Goal: Transaction & Acquisition: Purchase product/service

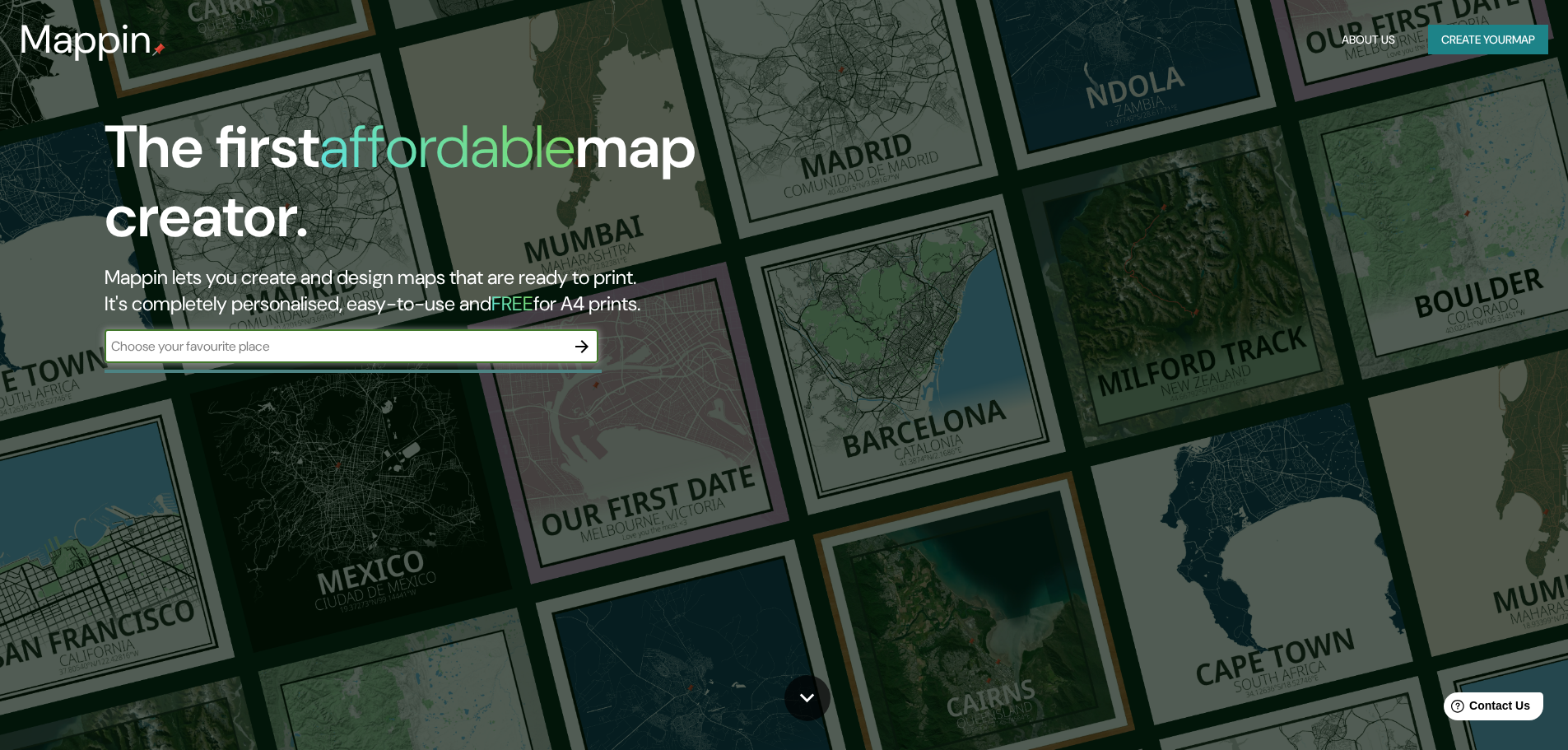
click at [412, 347] on input "text" at bounding box center [335, 346] width 461 height 19
type input "cúcuta"
click at [580, 345] on icon "button" at bounding box center [583, 347] width 20 height 20
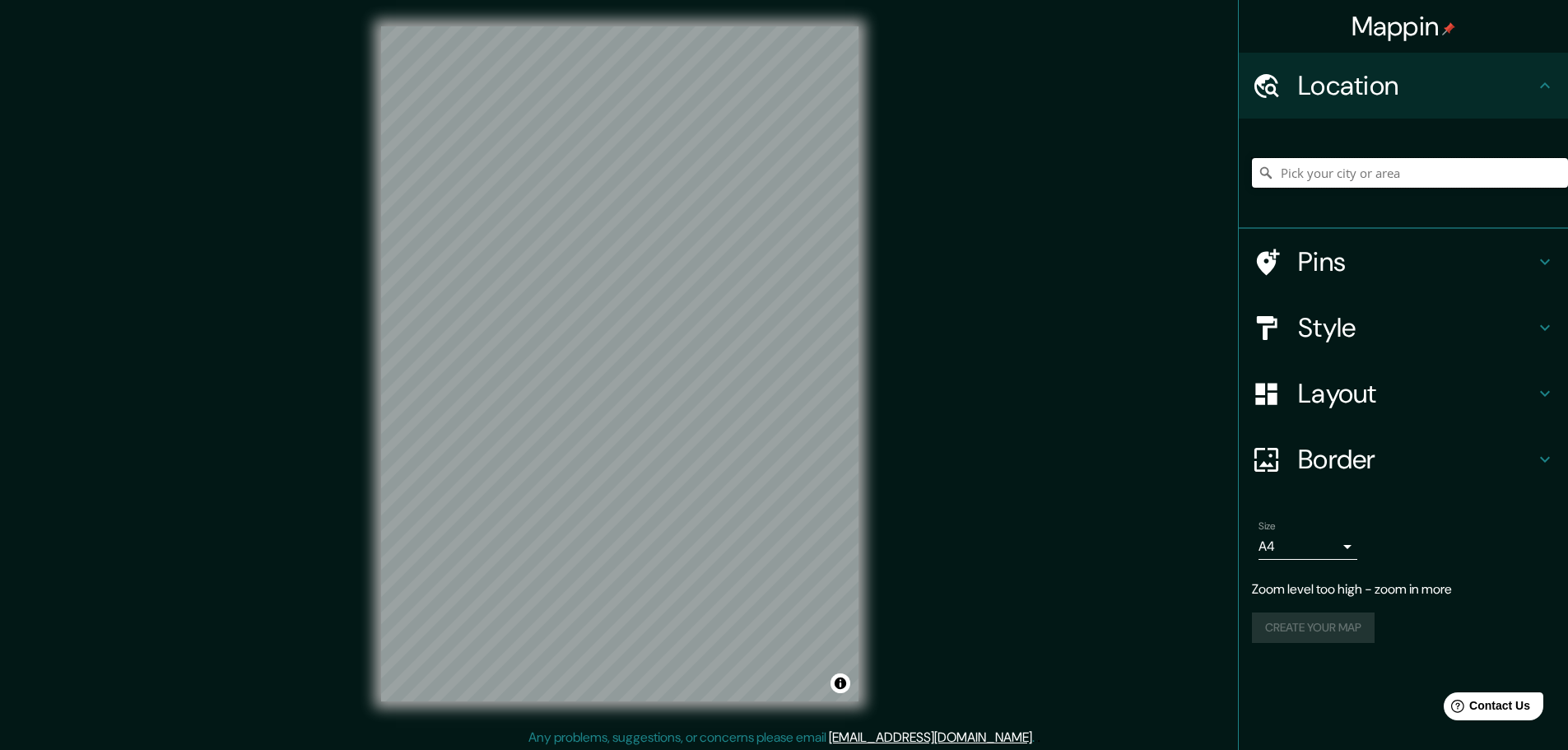
click at [1337, 178] on input "Pick your city or area" at bounding box center [1409, 173] width 316 height 30
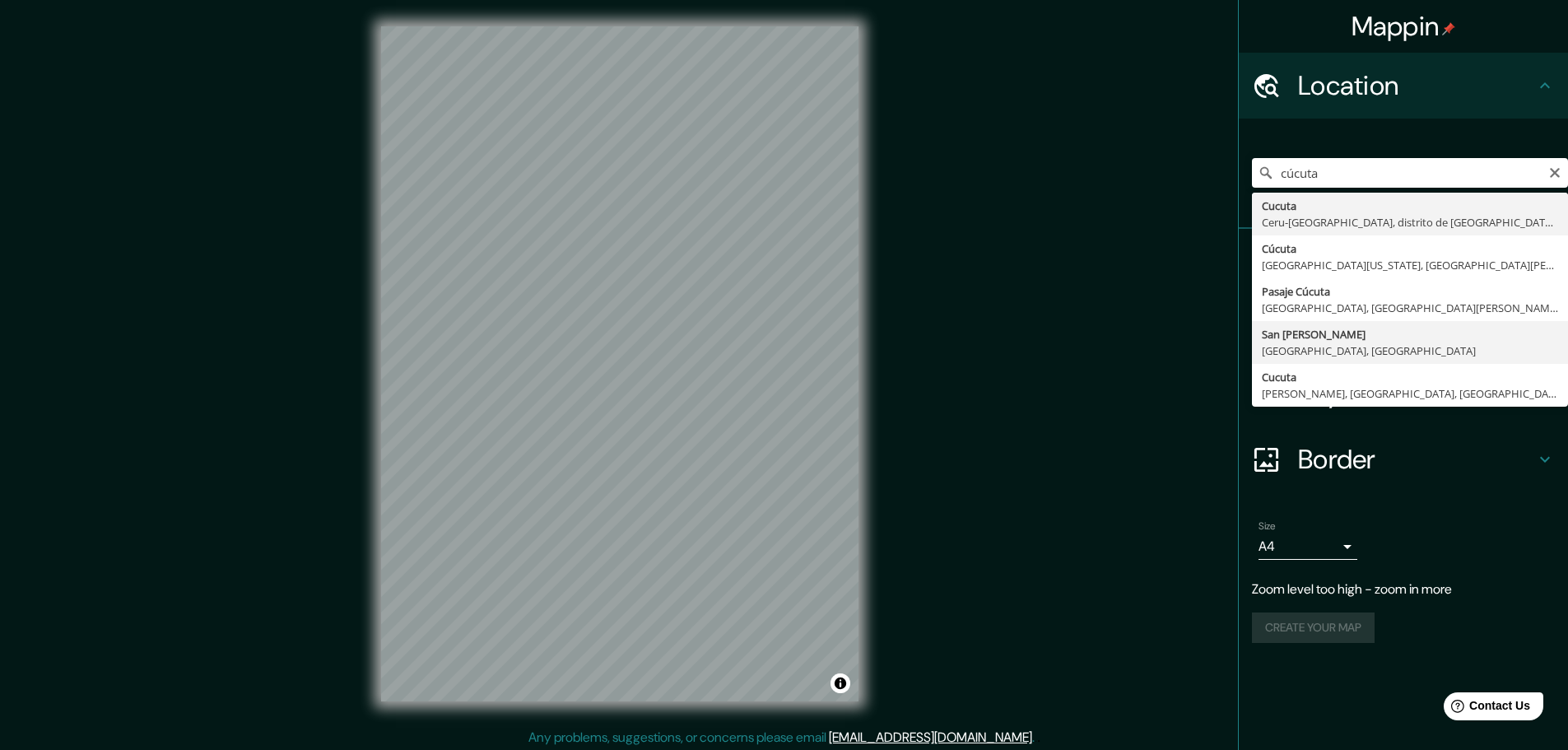
type input "San [PERSON_NAME], [GEOGRAPHIC_DATA], [GEOGRAPHIC_DATA]"
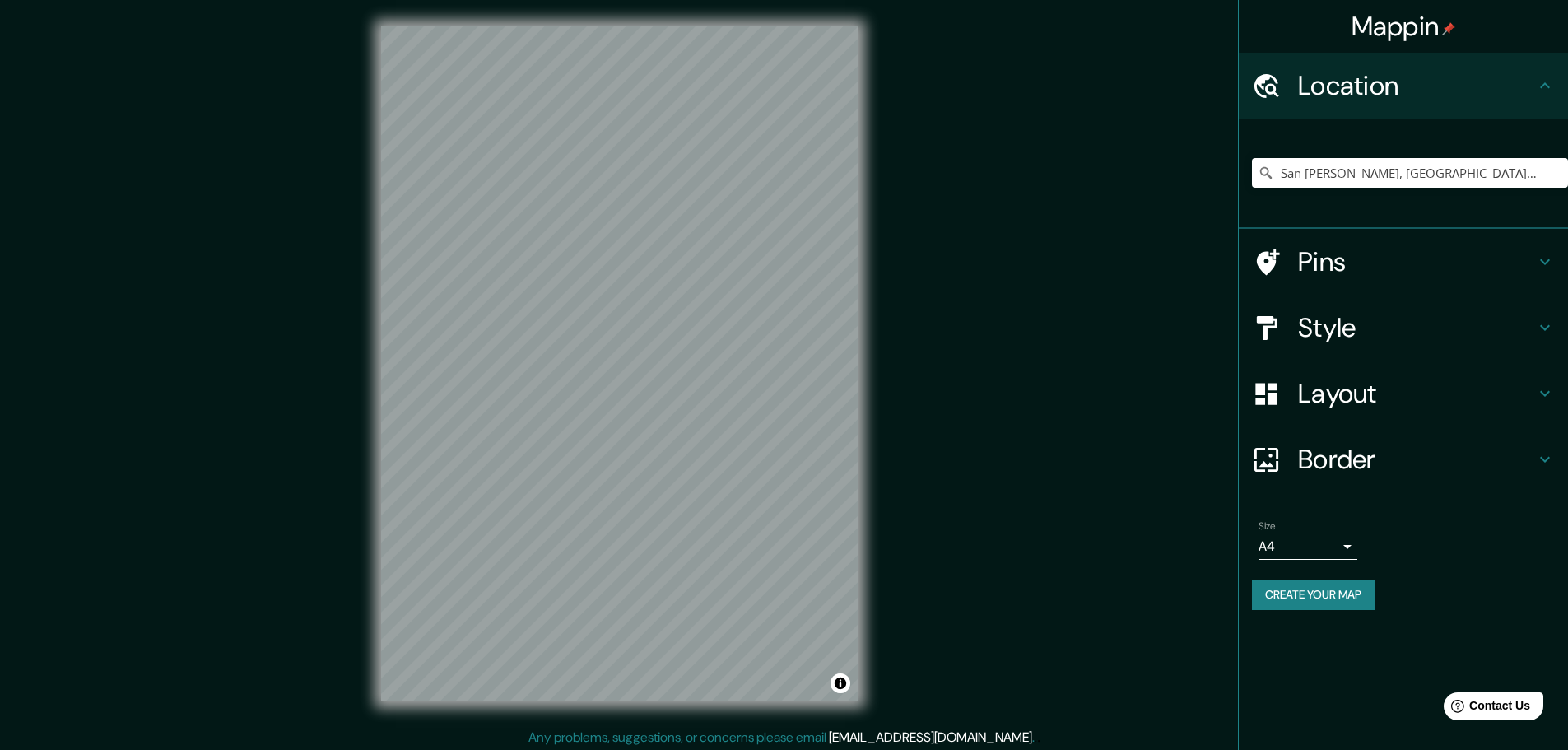
click at [1336, 545] on body "Mappin Location [GEOGRAPHIC_DATA][PERSON_NAME], [GEOGRAPHIC_DATA], [GEOGRAPHIC_…" at bounding box center [784, 375] width 1568 height 750
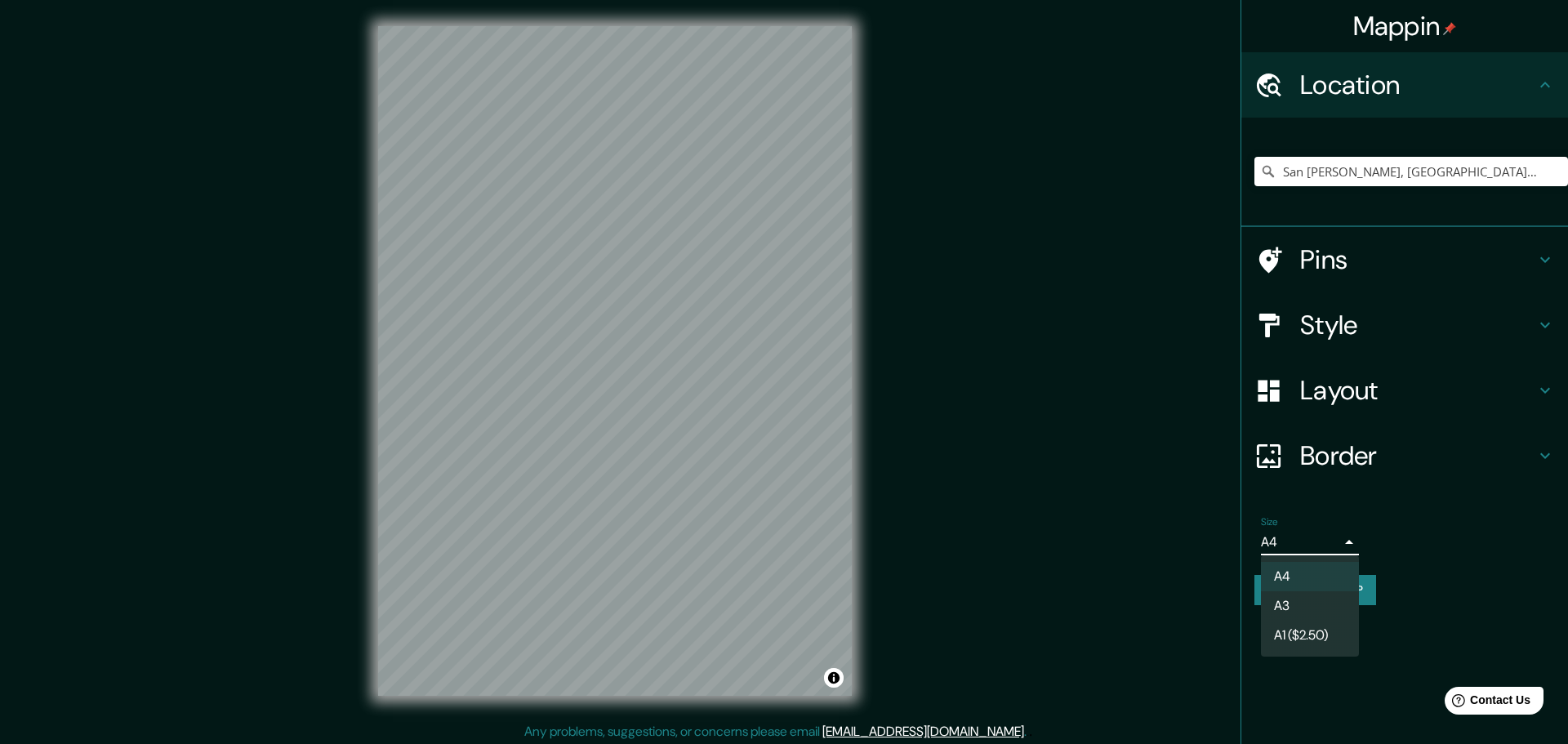
click at [1321, 611] on li "A3" at bounding box center [1310, 605] width 98 height 30
type input "a4"
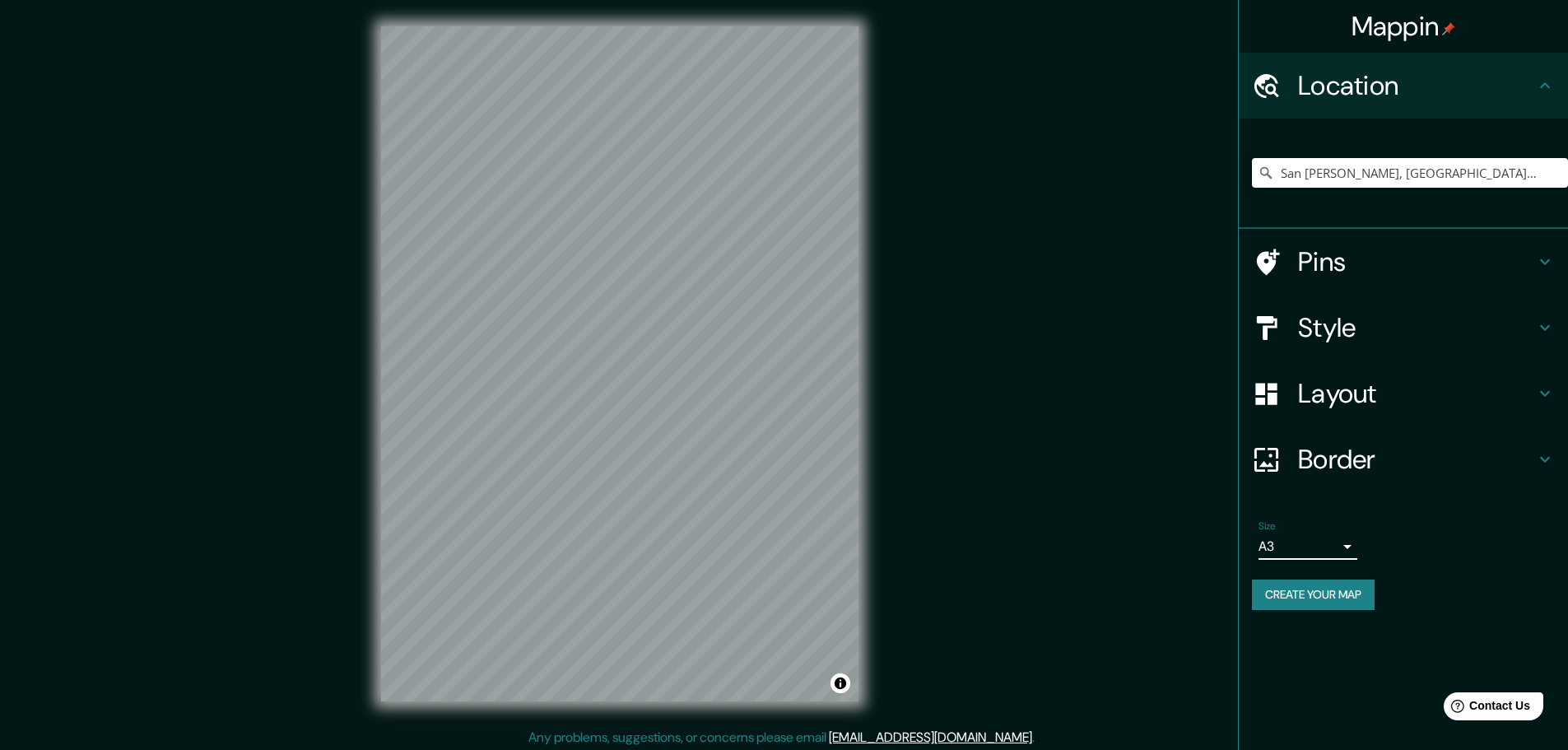
click at [1321, 543] on body "Mappin Location [GEOGRAPHIC_DATA][PERSON_NAME], [GEOGRAPHIC_DATA], [GEOGRAPHIC_…" at bounding box center [784, 375] width 1568 height 750
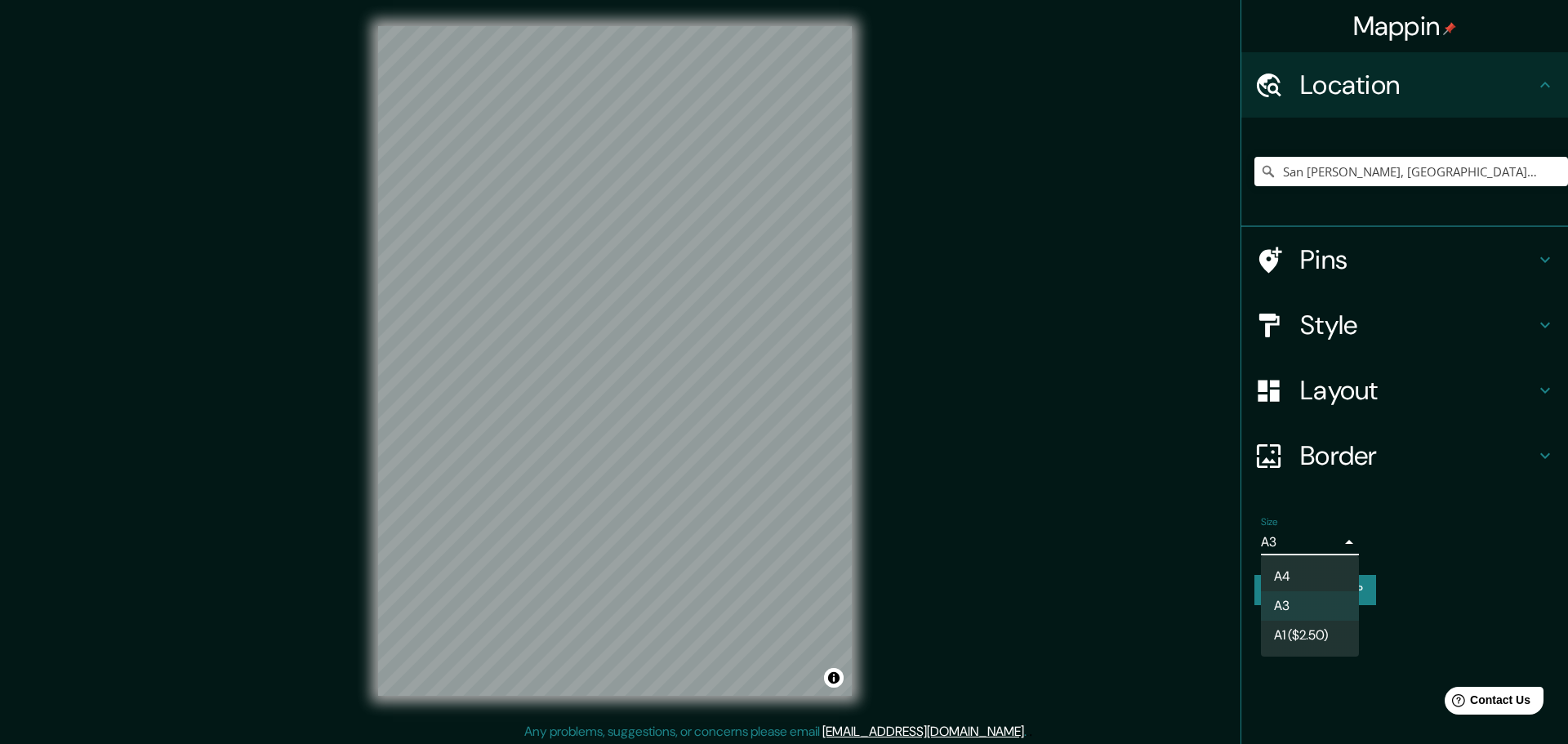
click at [1405, 535] on div at bounding box center [784, 372] width 1568 height 744
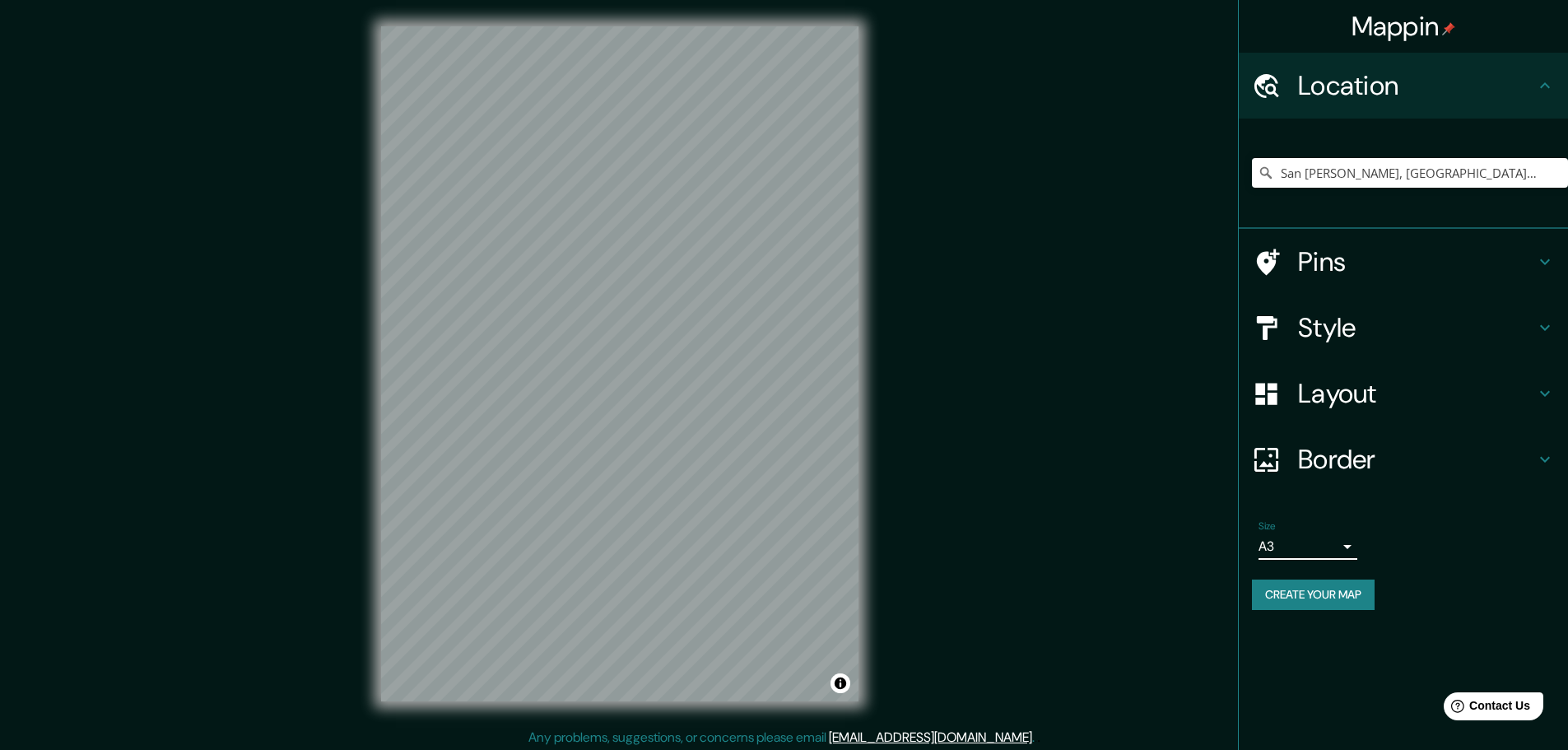
click at [1333, 465] on h4 "Border" at bounding box center [1416, 459] width 237 height 33
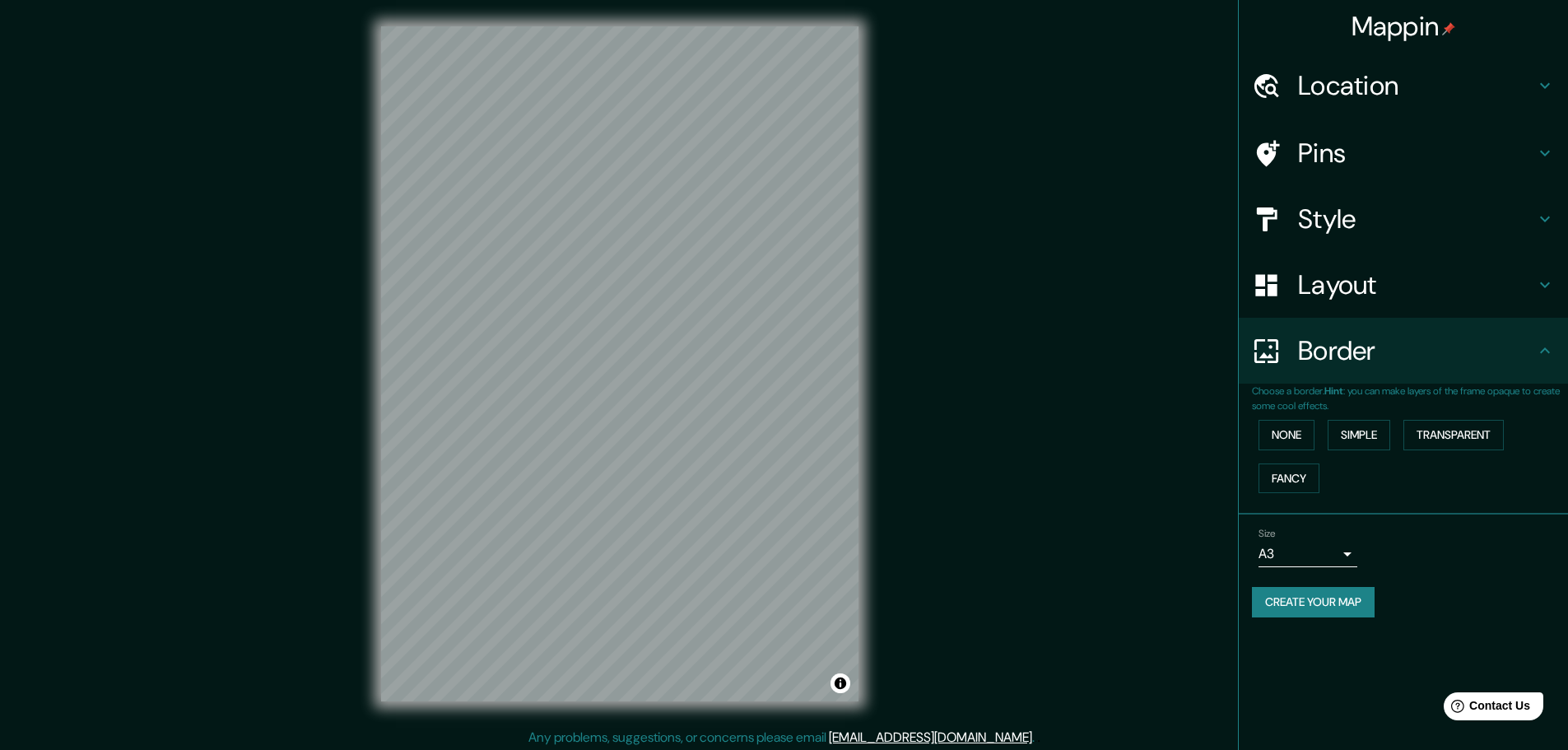
click at [1475, 540] on div "Size A3 a4" at bounding box center [1403, 547] width 303 height 53
click at [1405, 299] on h4 "Layout" at bounding box center [1416, 284] width 237 height 33
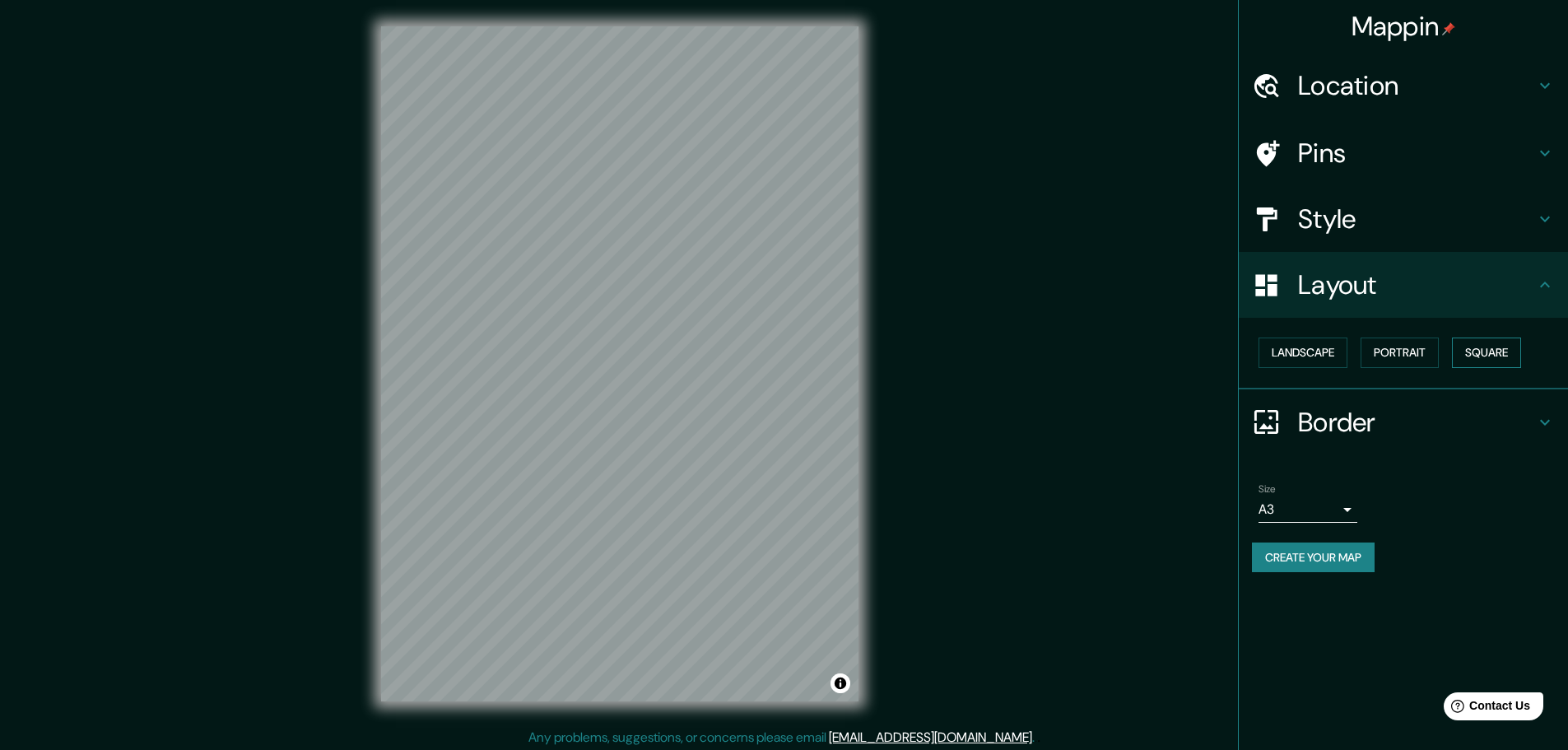
click at [1487, 354] on button "Square" at bounding box center [1486, 352] width 69 height 31
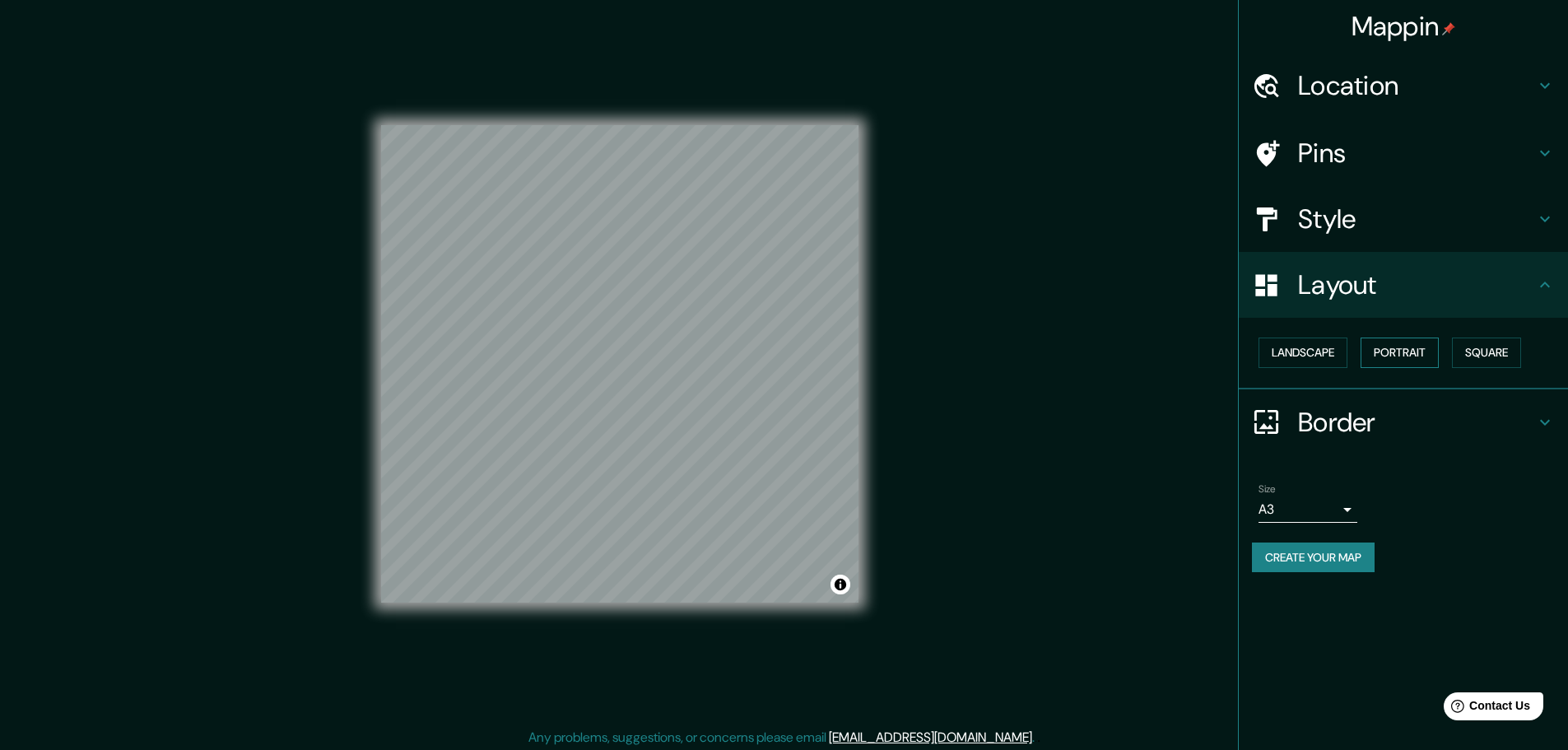
click at [1423, 352] on button "Portrait" at bounding box center [1399, 352] width 78 height 31
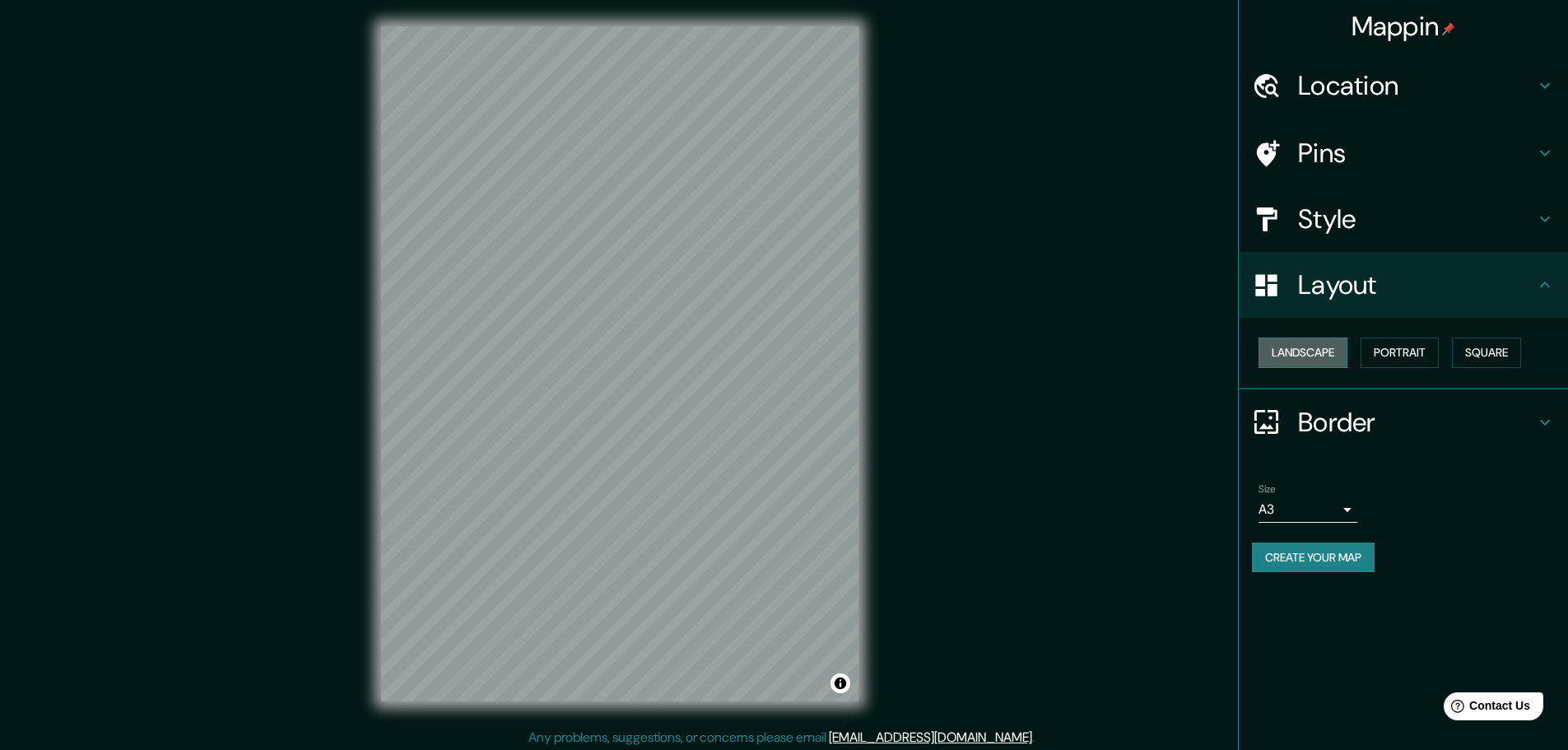
click at [1321, 355] on button "Landscape" at bounding box center [1303, 352] width 89 height 31
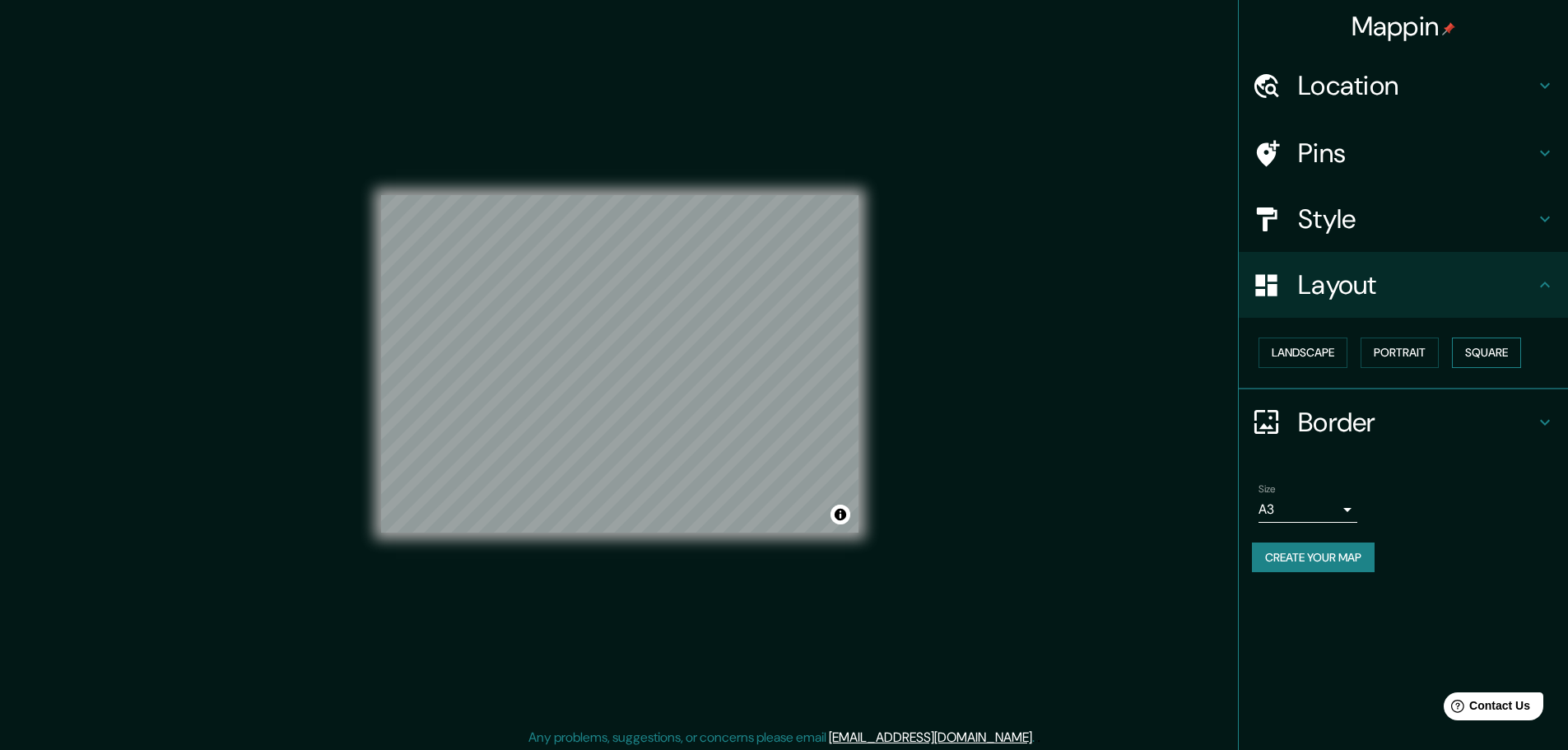
click at [1506, 353] on button "Square" at bounding box center [1486, 352] width 69 height 31
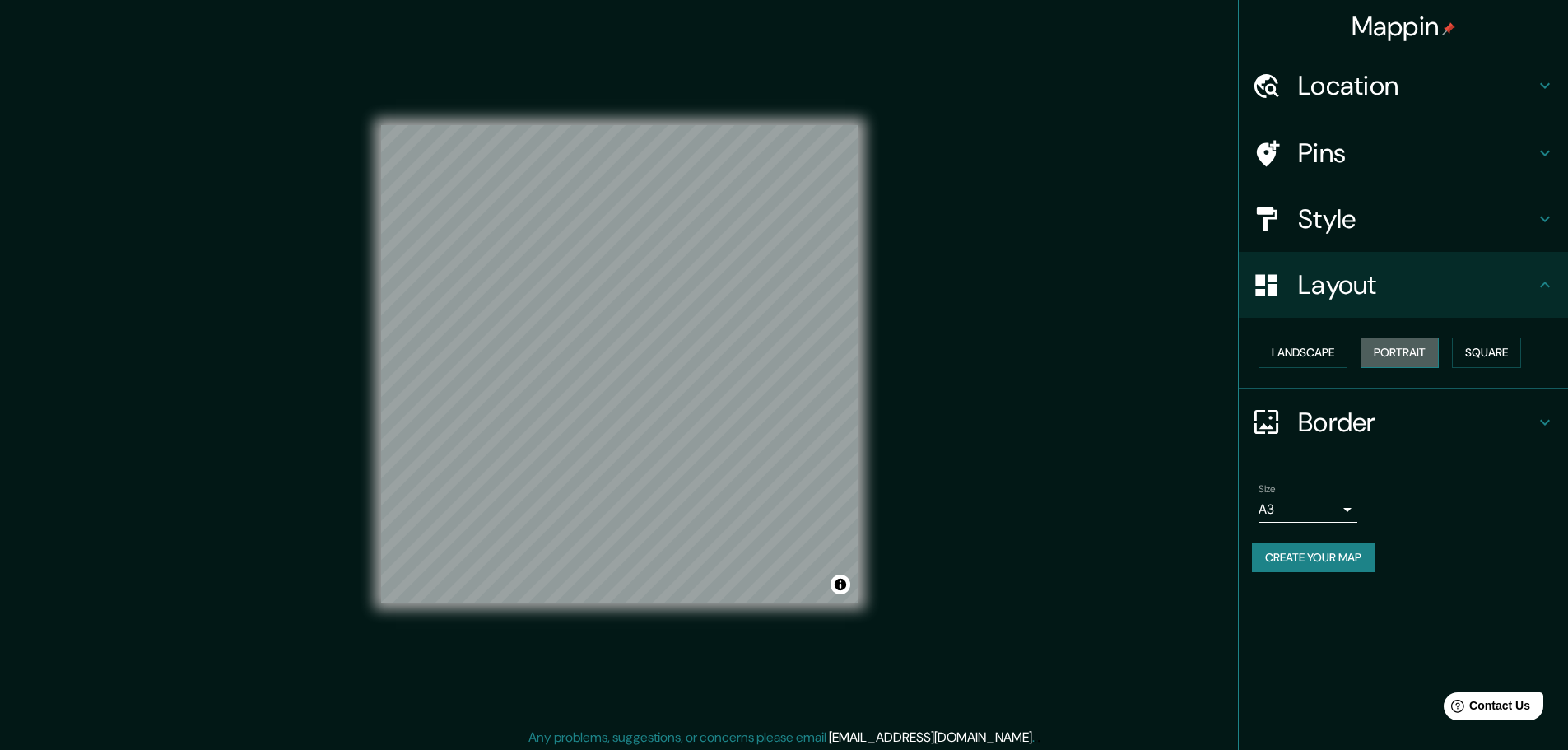
click at [1419, 355] on button "Portrait" at bounding box center [1399, 352] width 78 height 31
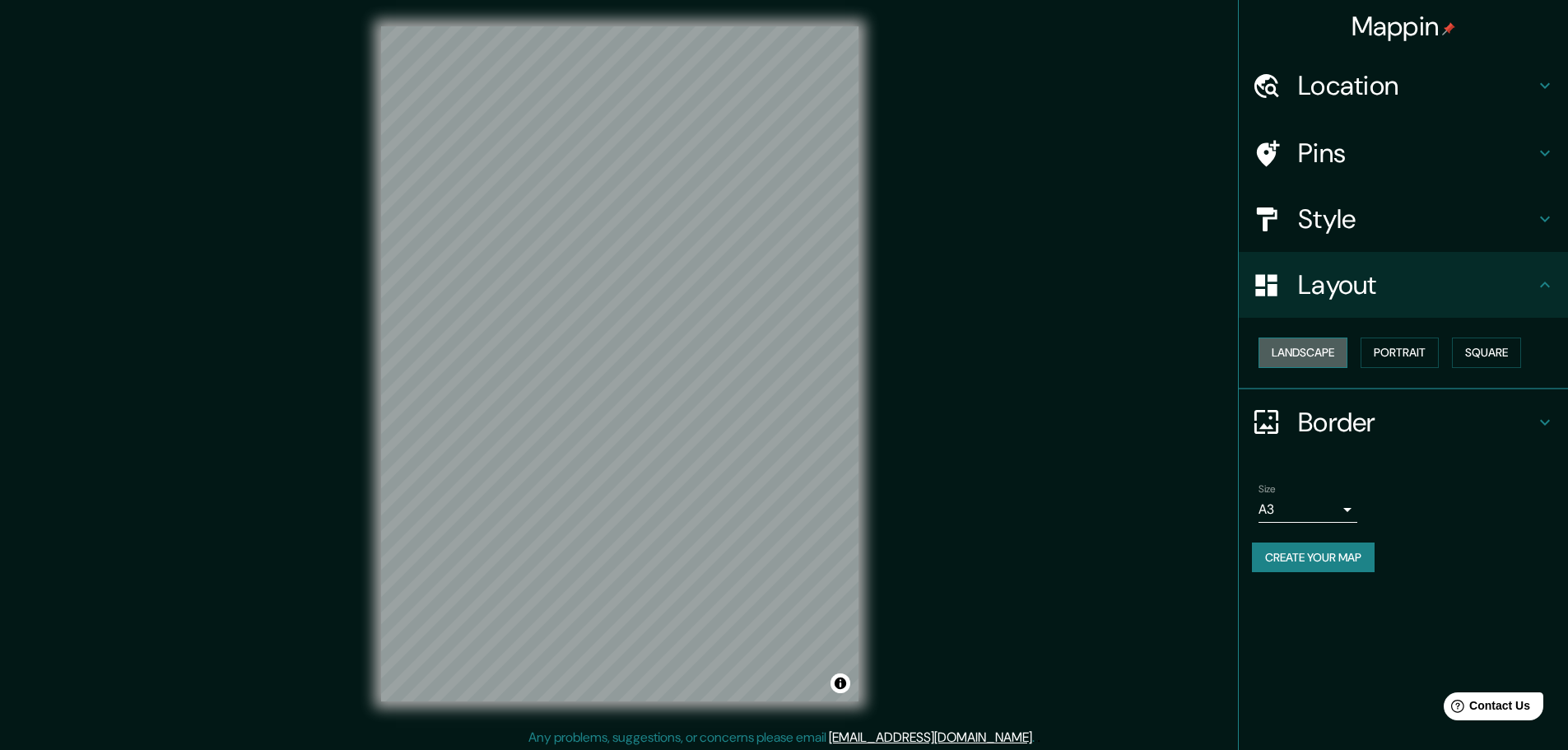
click at [1315, 347] on button "Landscape" at bounding box center [1303, 352] width 89 height 31
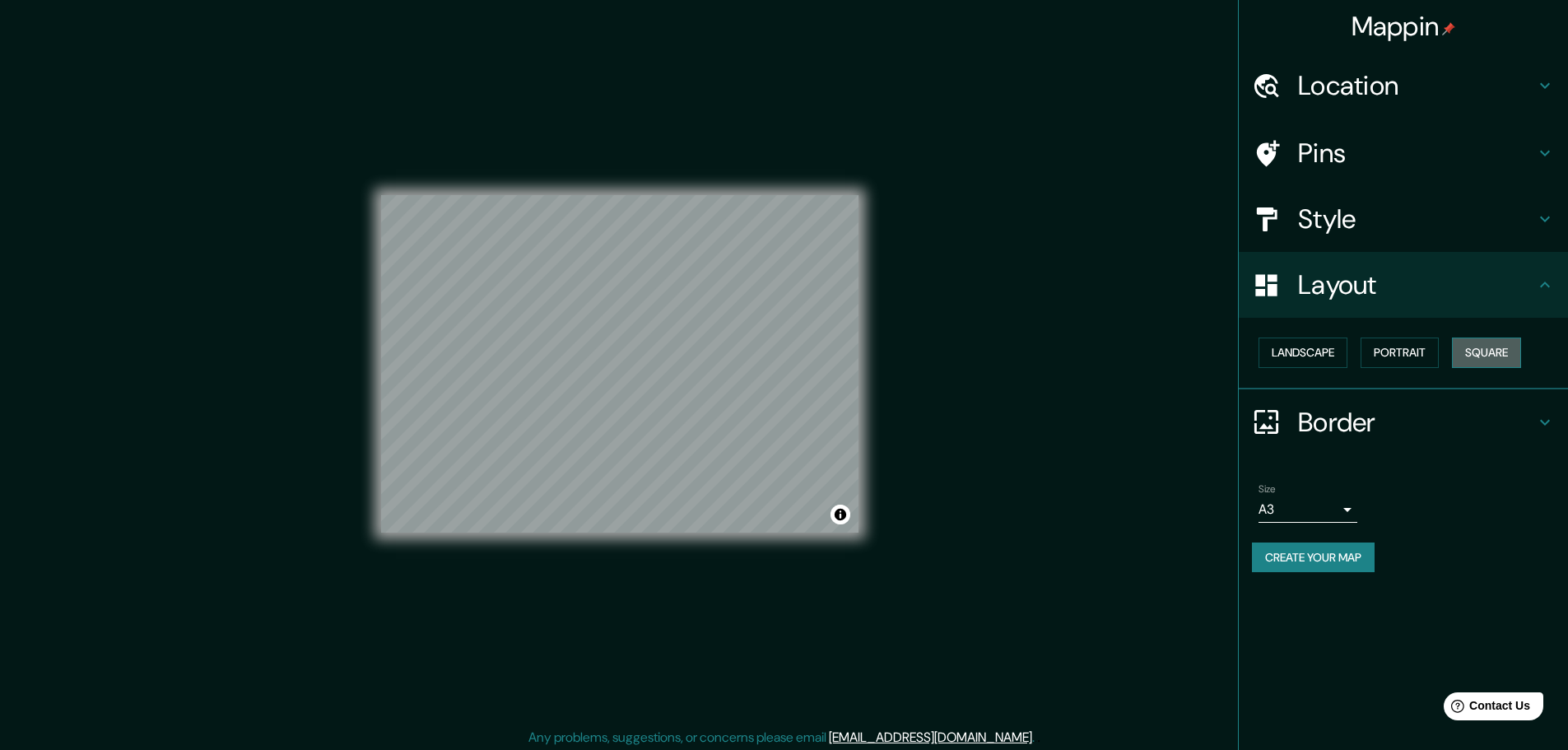
click at [1481, 351] on button "Square" at bounding box center [1486, 352] width 69 height 31
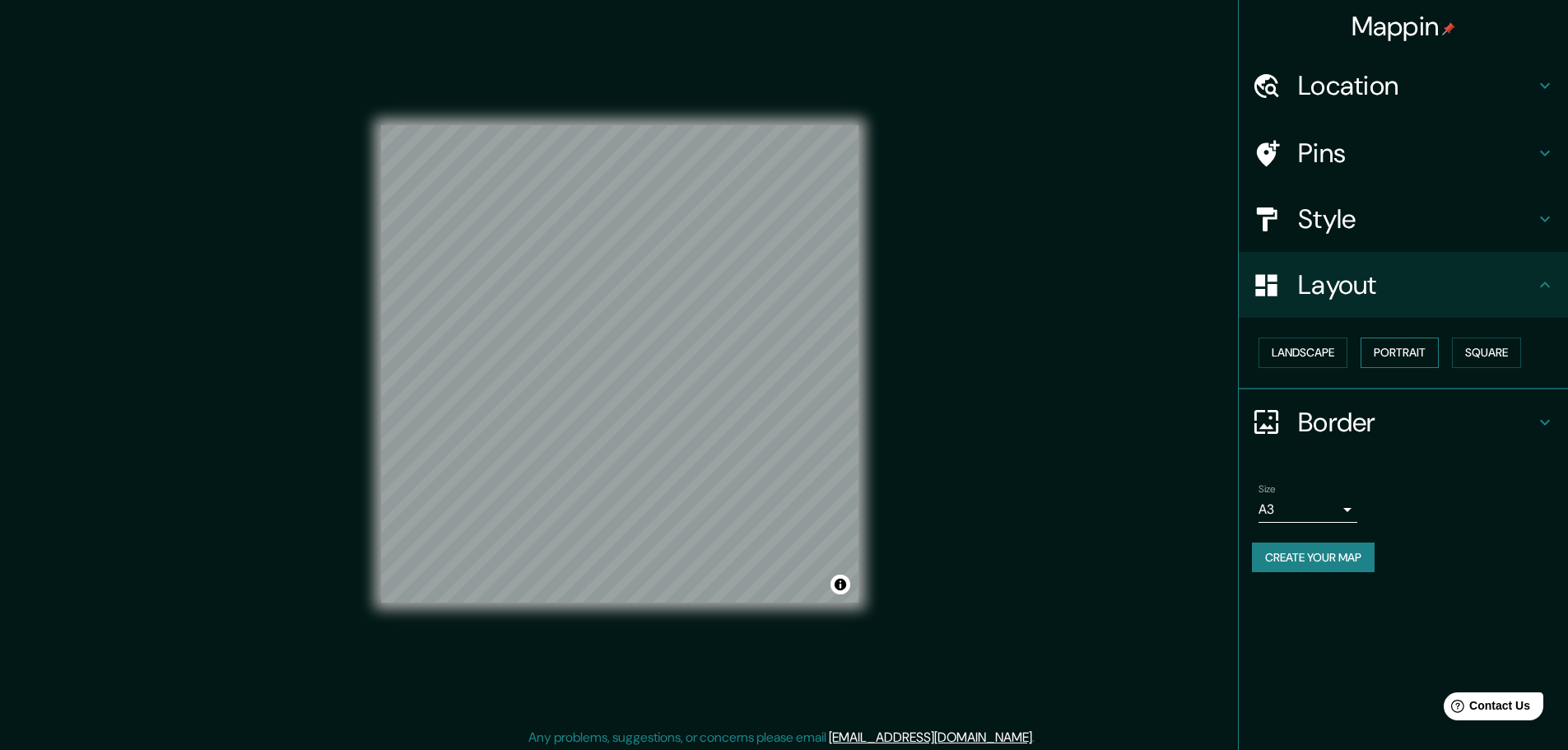
click at [1416, 348] on button "Portrait" at bounding box center [1399, 352] width 78 height 31
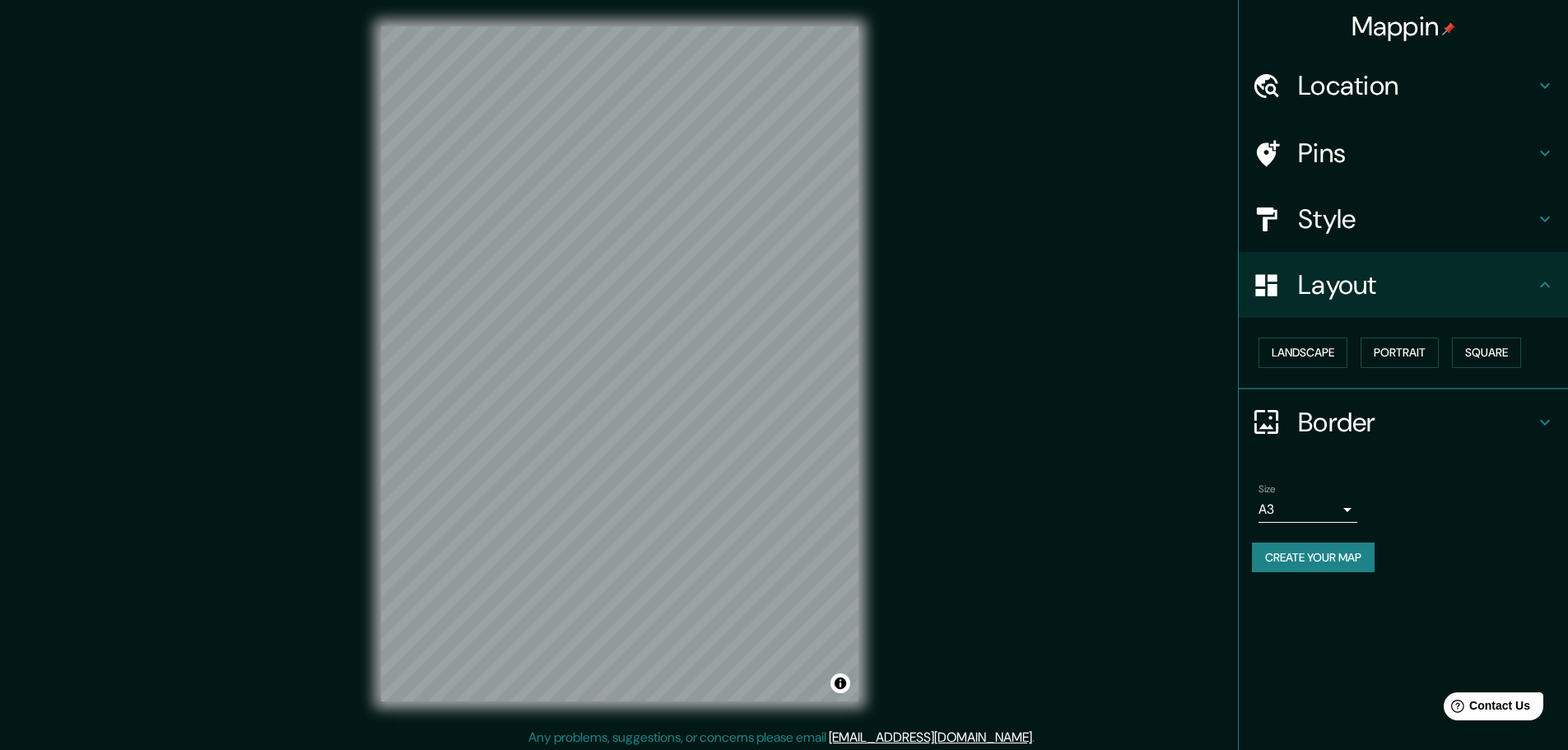
click at [1365, 222] on h4 "Style" at bounding box center [1416, 218] width 237 height 33
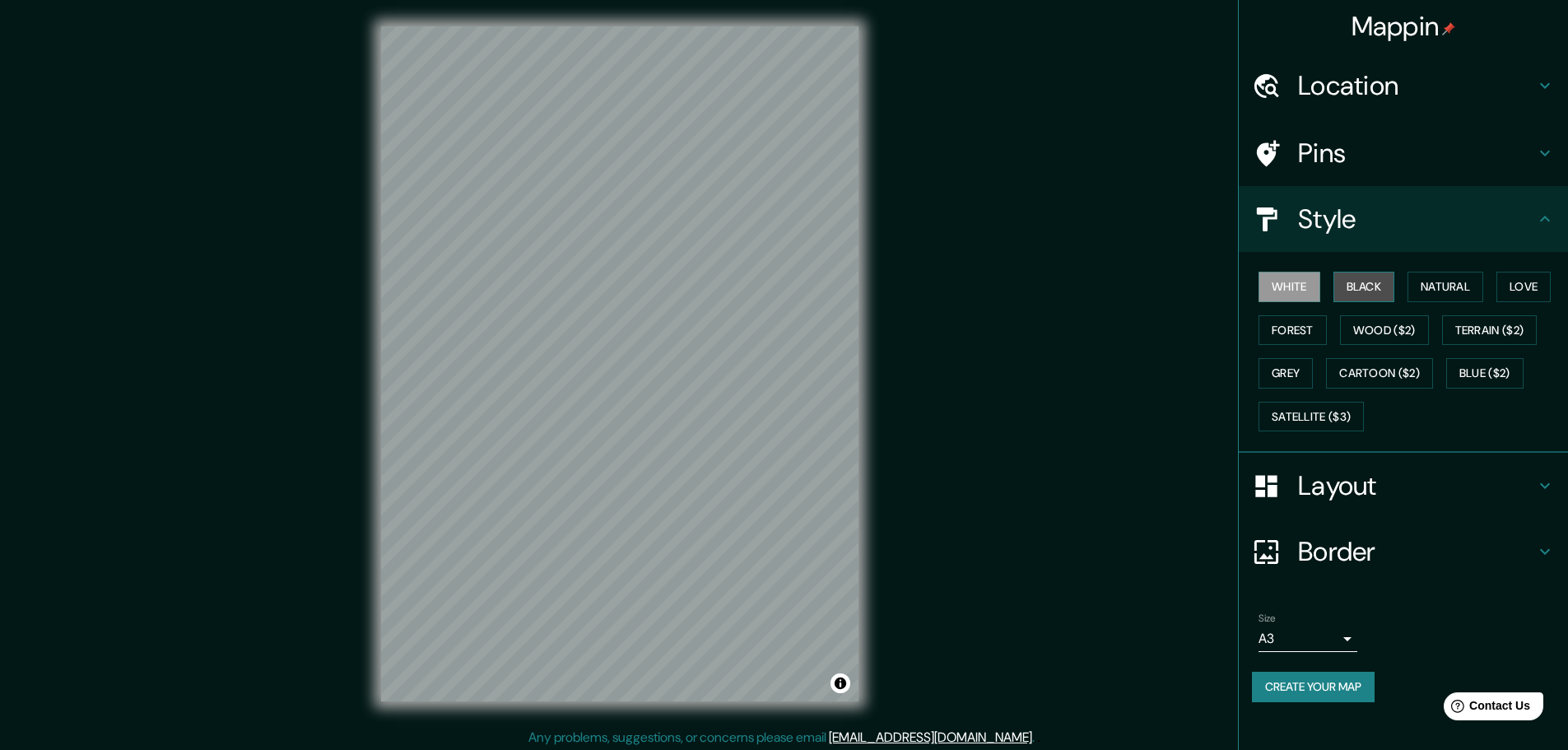
click at [1367, 290] on button "Black" at bounding box center [1365, 286] width 62 height 31
click at [1447, 279] on button "Natural" at bounding box center [1445, 286] width 76 height 31
click at [1530, 286] on button "Love" at bounding box center [1523, 286] width 54 height 31
click at [1283, 335] on button "Forest" at bounding box center [1293, 330] width 68 height 31
click at [1396, 336] on button "Wood ($2)" at bounding box center [1383, 330] width 89 height 31
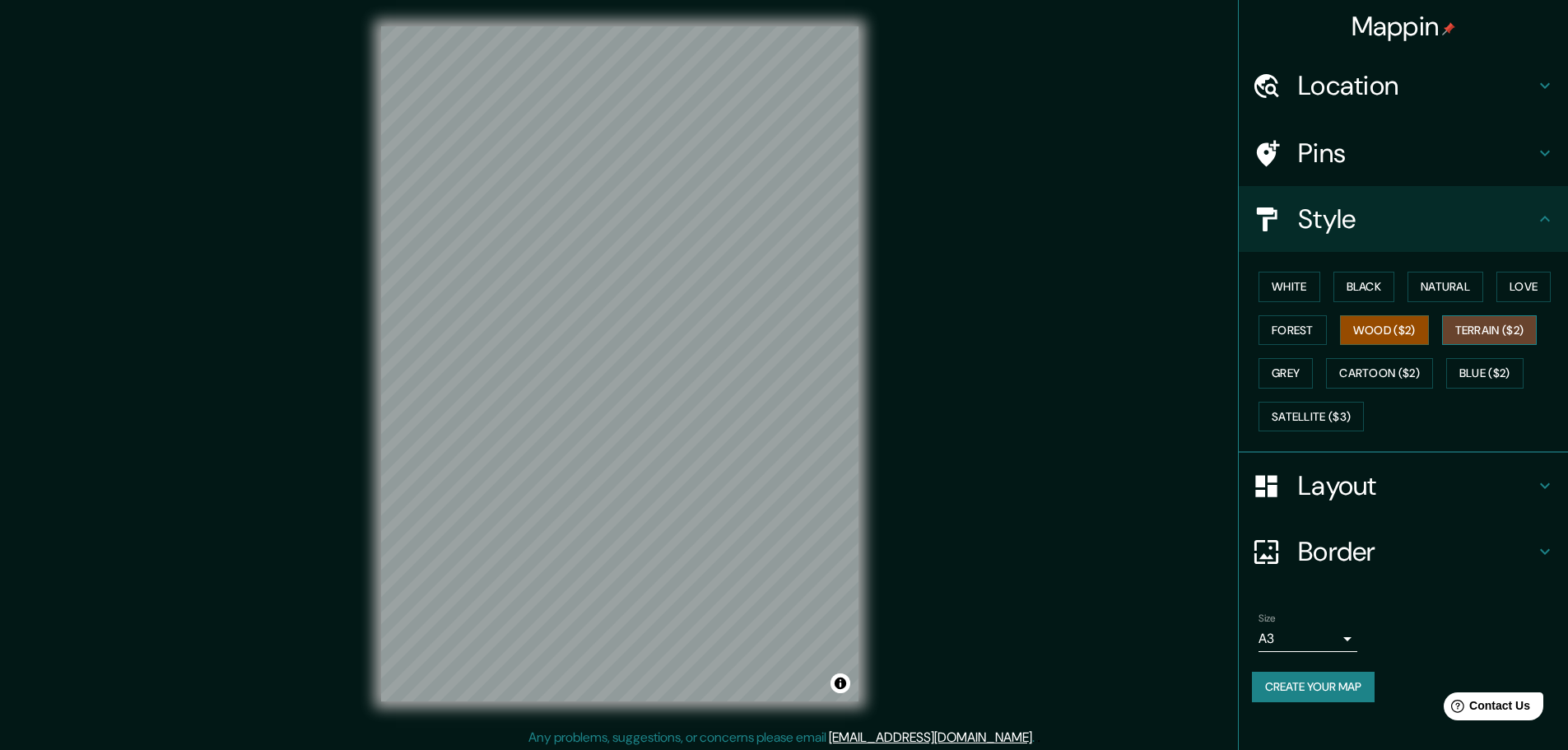
click at [1514, 327] on button "Terrain ($2)" at bounding box center [1490, 330] width 96 height 31
click at [1298, 365] on button "Grey" at bounding box center [1286, 373] width 54 height 31
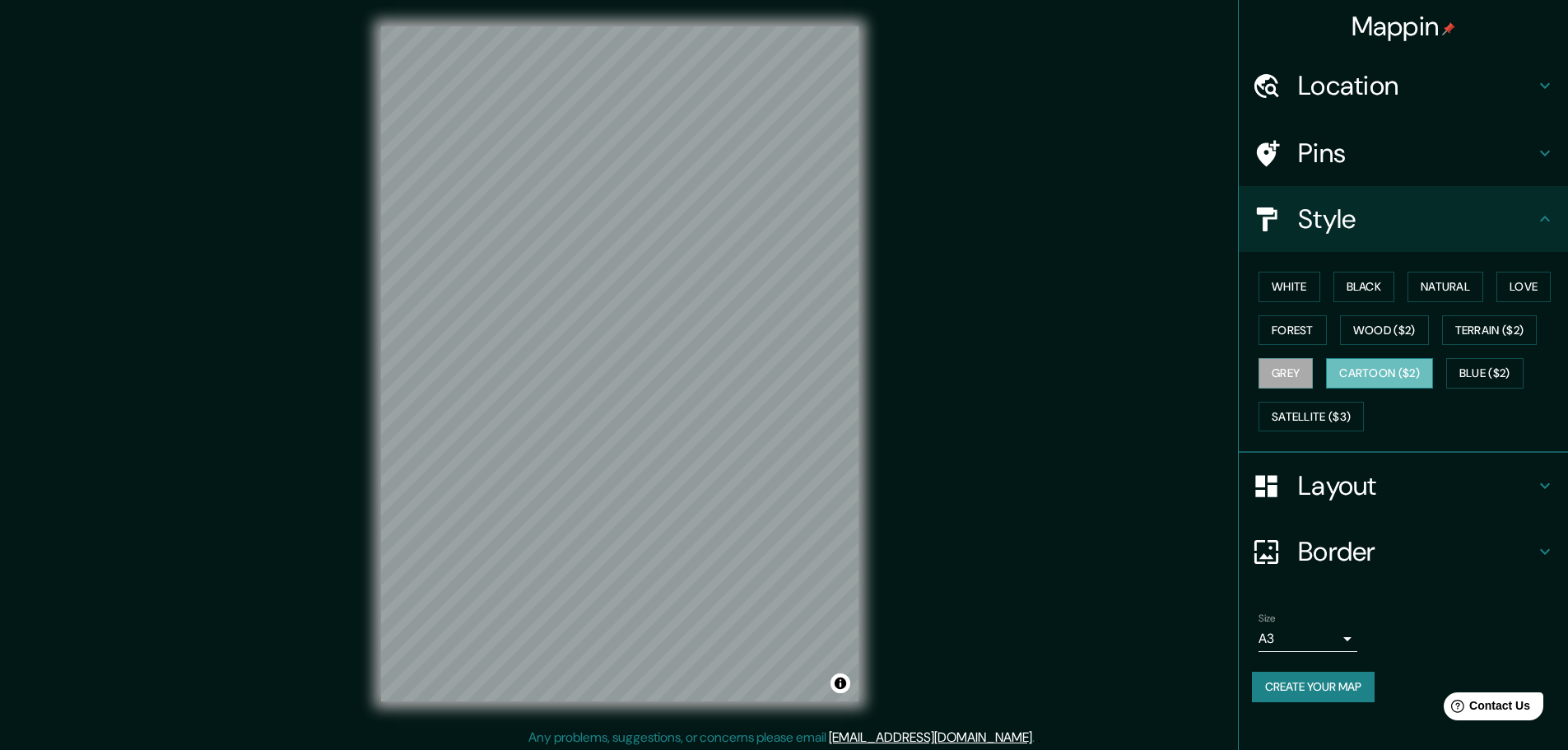
click at [1386, 376] on button "Cartoon ($2)" at bounding box center [1378, 373] width 107 height 31
click at [1492, 372] on button "Blue ($2)" at bounding box center [1485, 373] width 78 height 31
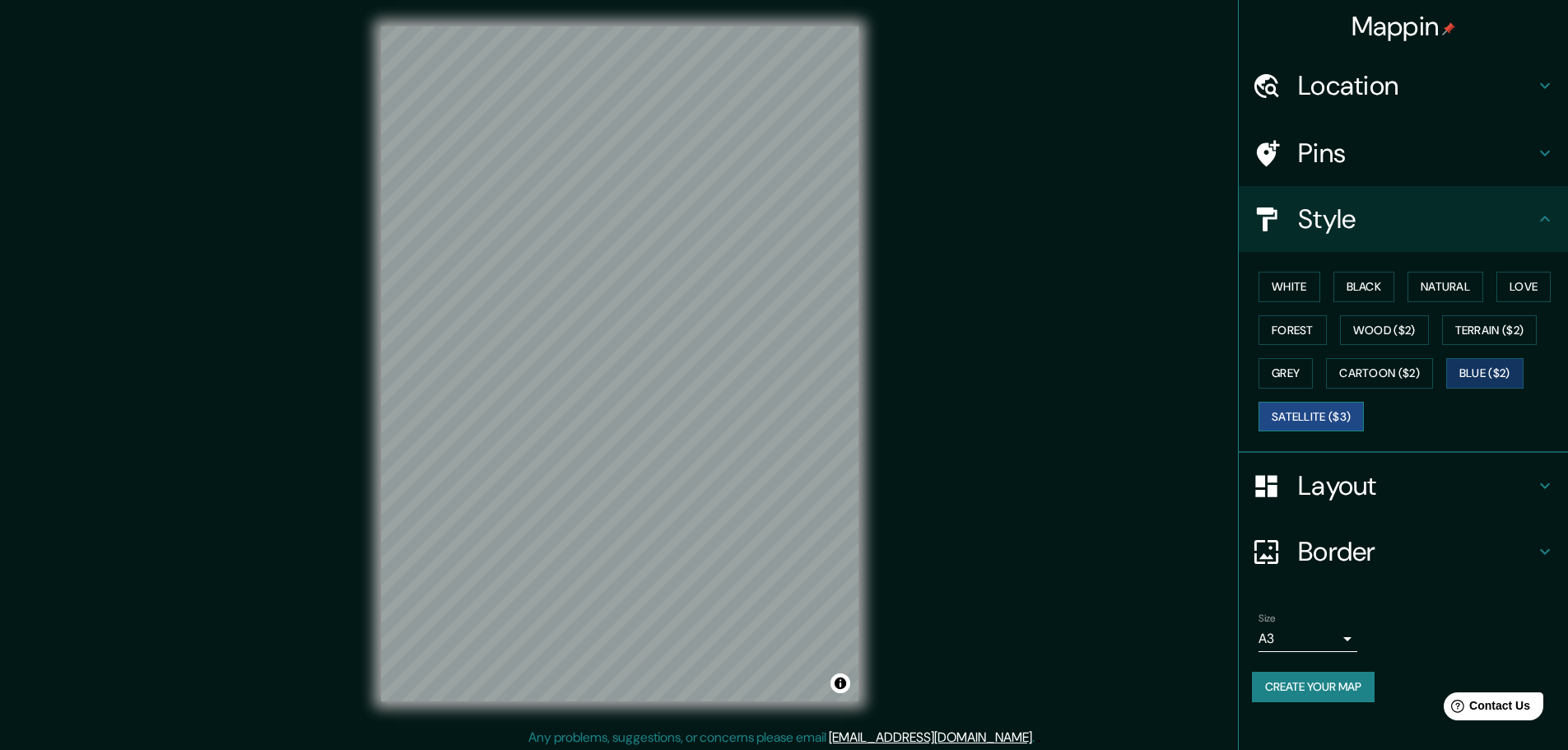
click at [1330, 415] on button "Satellite ($3)" at bounding box center [1312, 417] width 106 height 31
click at [1299, 299] on button "White" at bounding box center [1290, 286] width 62 height 31
click at [1370, 153] on h4 "Pins" at bounding box center [1416, 153] width 237 height 33
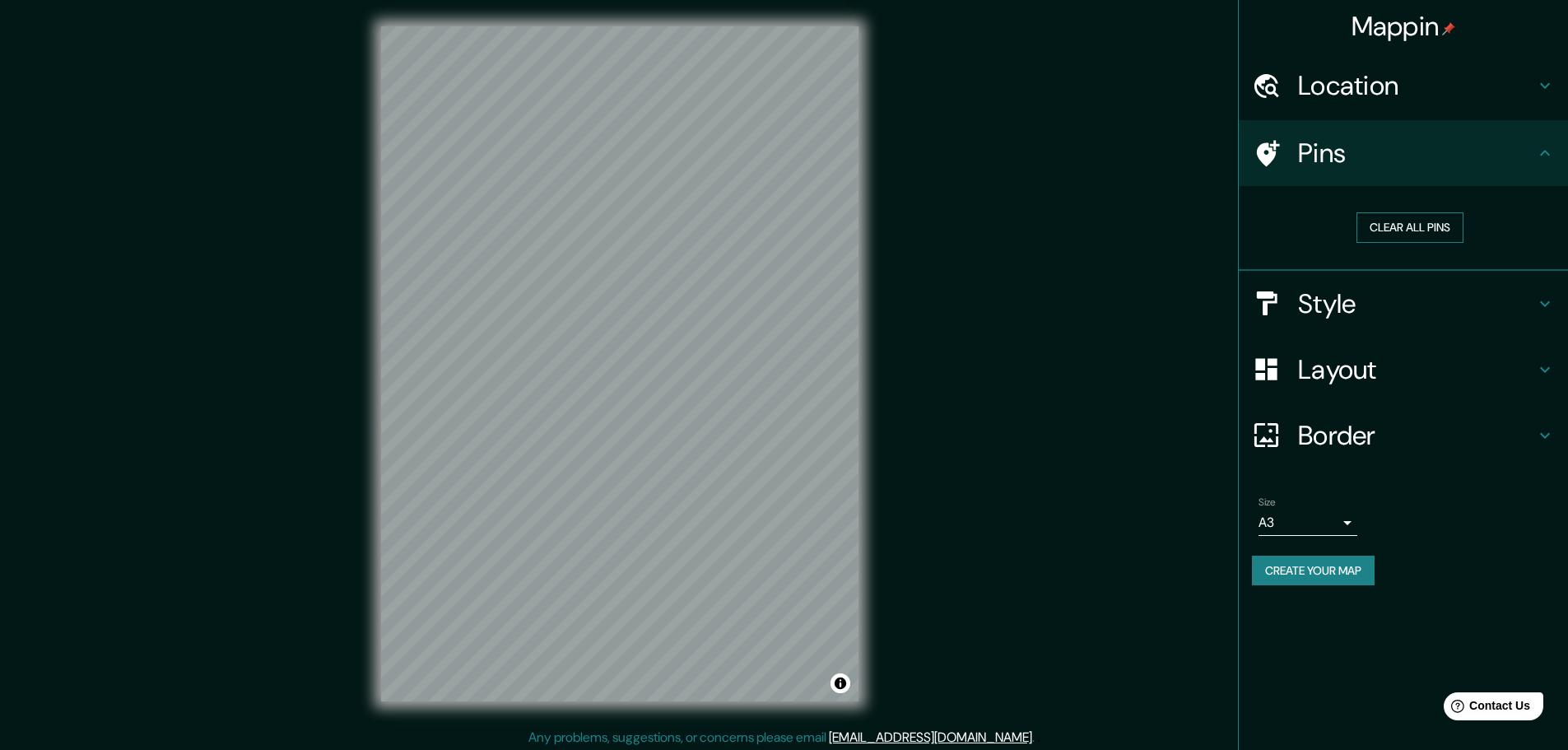
click at [1421, 234] on button "Clear all pins" at bounding box center [1409, 227] width 107 height 31
click at [1404, 93] on h4 "Location" at bounding box center [1416, 85] width 237 height 33
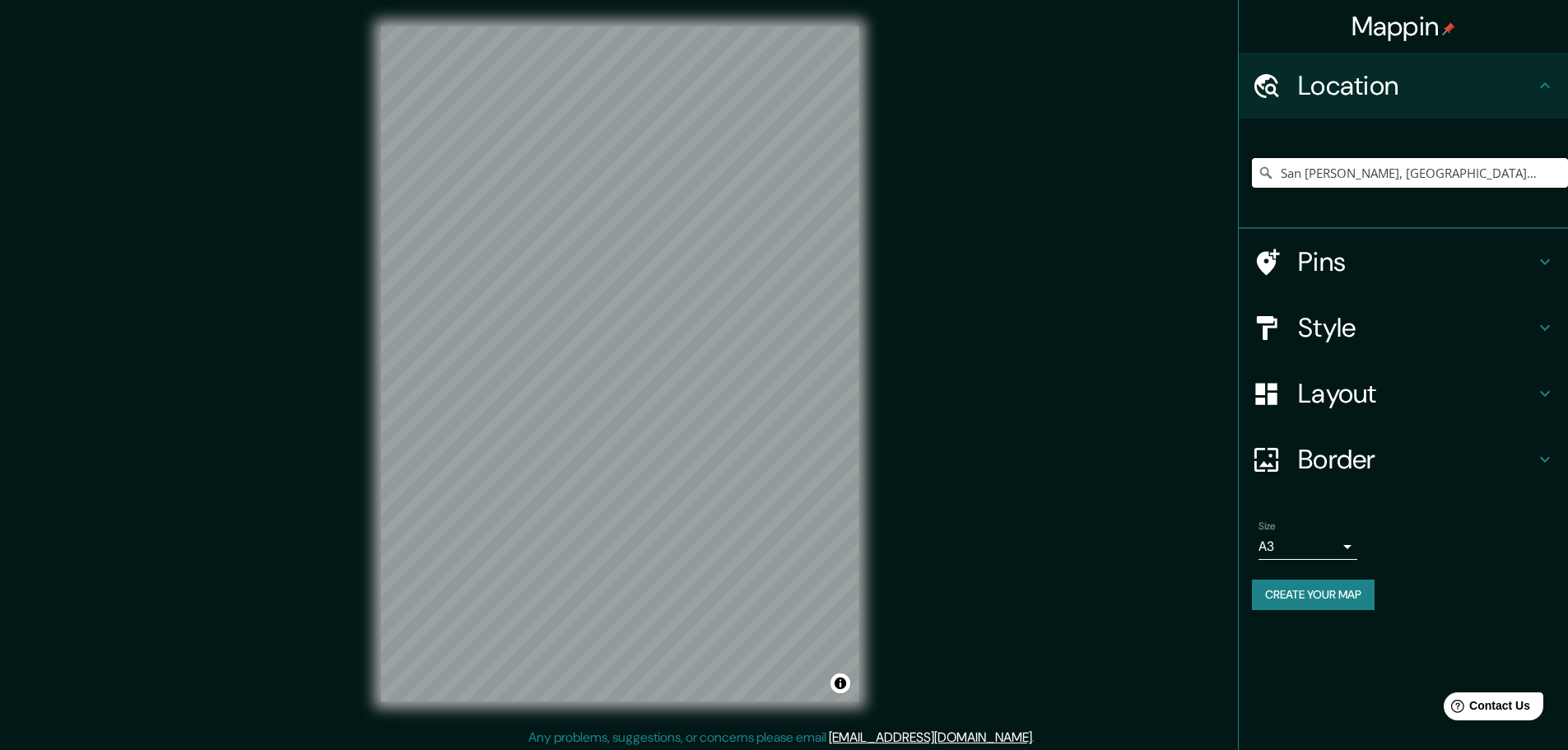
click at [1404, 93] on h4 "Location" at bounding box center [1416, 85] width 237 height 33
click at [1331, 256] on h4 "Pins" at bounding box center [1416, 261] width 237 height 33
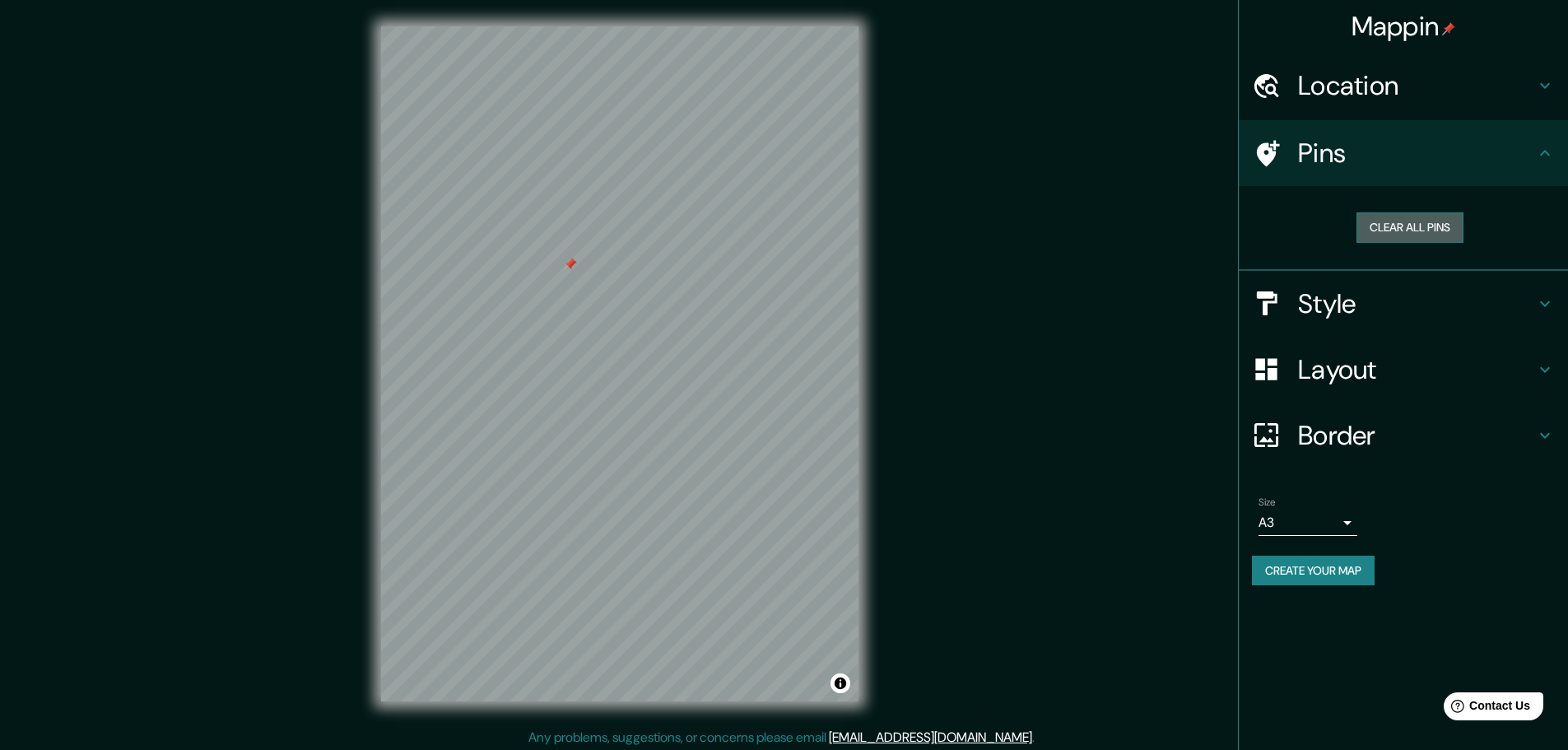
click at [1425, 233] on button "Clear all pins" at bounding box center [1409, 227] width 107 height 31
